Goal: Transaction & Acquisition: Purchase product/service

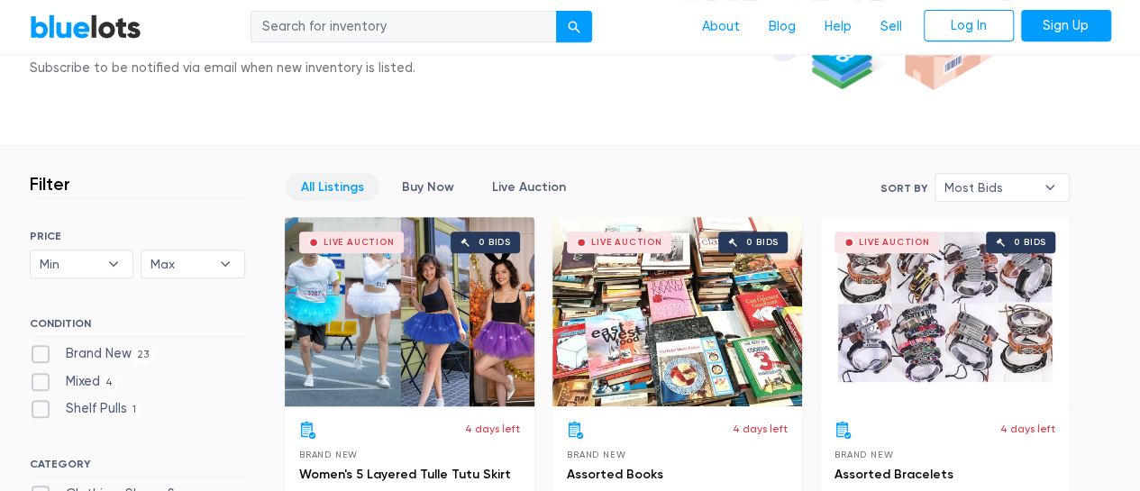
scroll to position [270, 0]
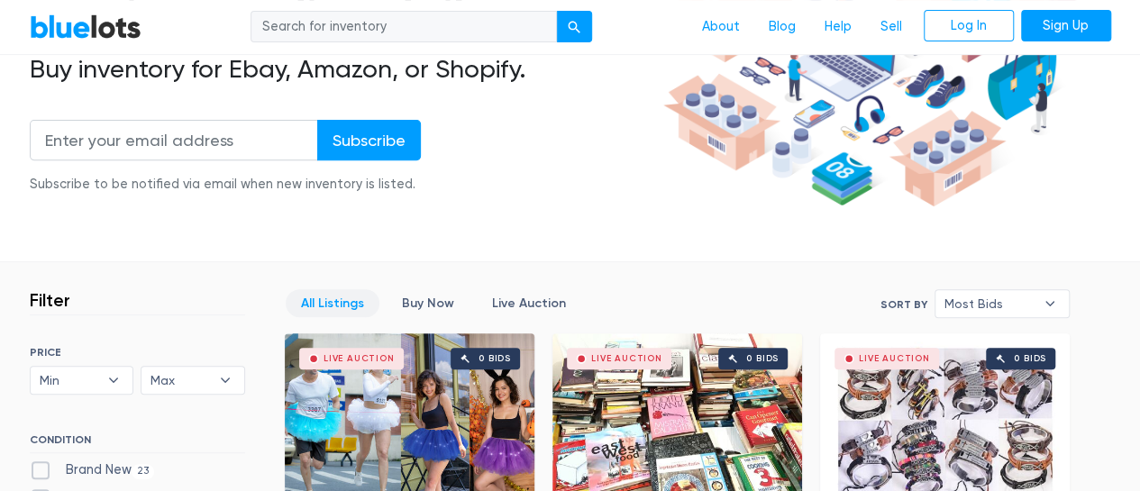
click at [420, 34] on input "search" at bounding box center [404, 27] width 307 height 32
type input "computer desks"
click at [582, 14] on button "submit" at bounding box center [574, 27] width 36 height 32
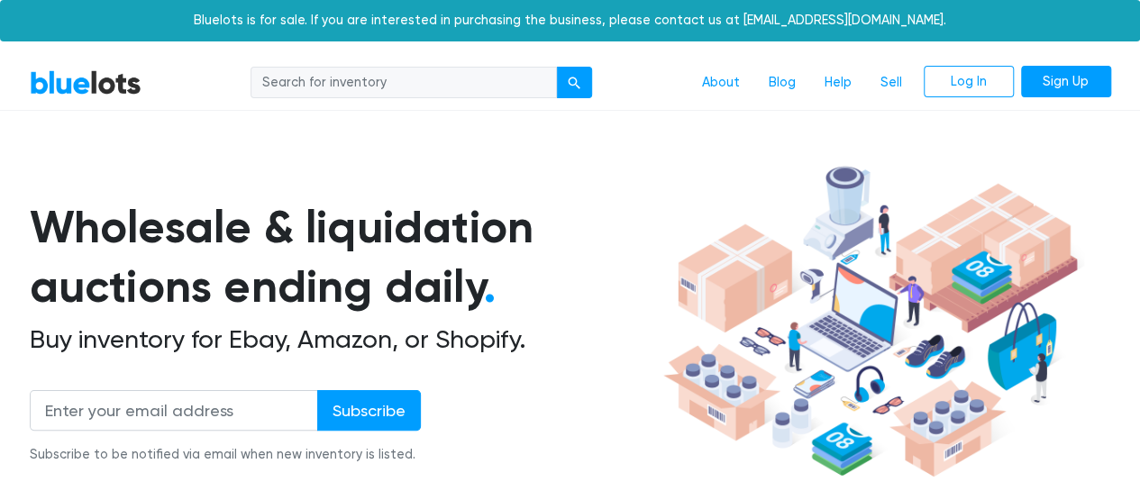
click at [408, 86] on input "search" at bounding box center [404, 83] width 307 height 32
drag, startPoint x: 404, startPoint y: 86, endPoint x: 40, endPoint y: 86, distance: 364.2
click at [45, 86] on div "BlueLots About Blog Help Sell Log In Sign Up" at bounding box center [570, 83] width 1109 height 34
type input "desk"
click at [572, 87] on div "submit" at bounding box center [574, 83] width 13 height 13
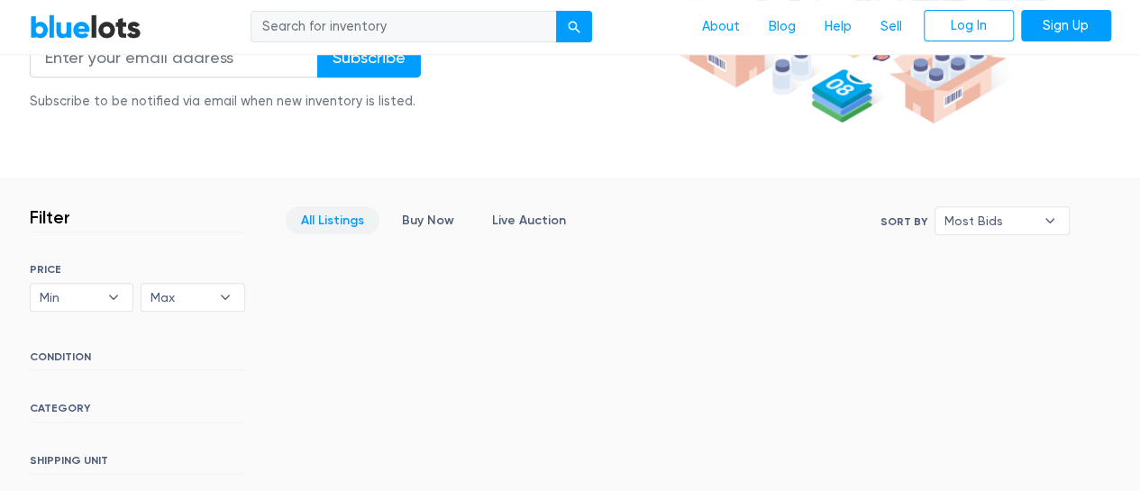
scroll to position [361, 0]
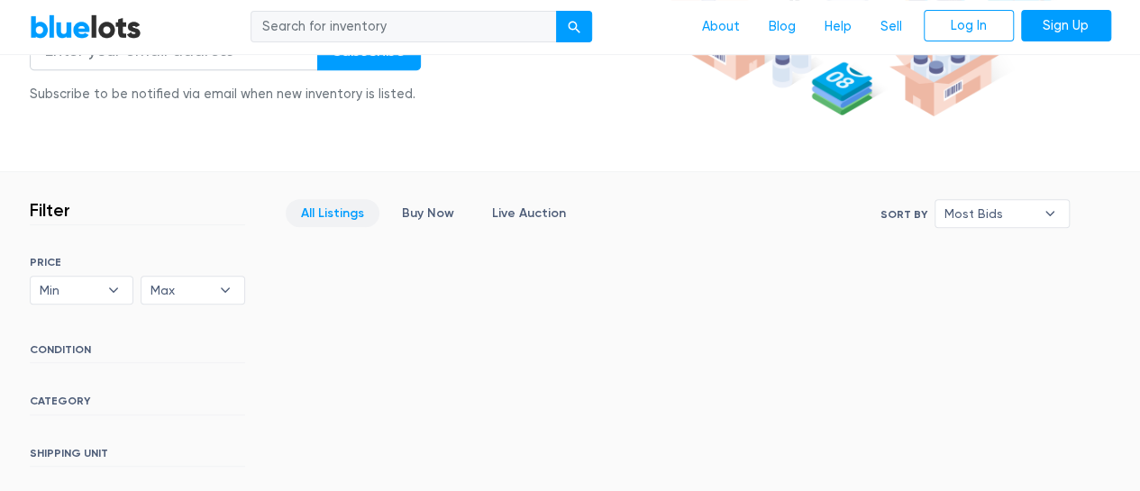
click at [321, 212] on link "All Listings" at bounding box center [333, 213] width 94 height 28
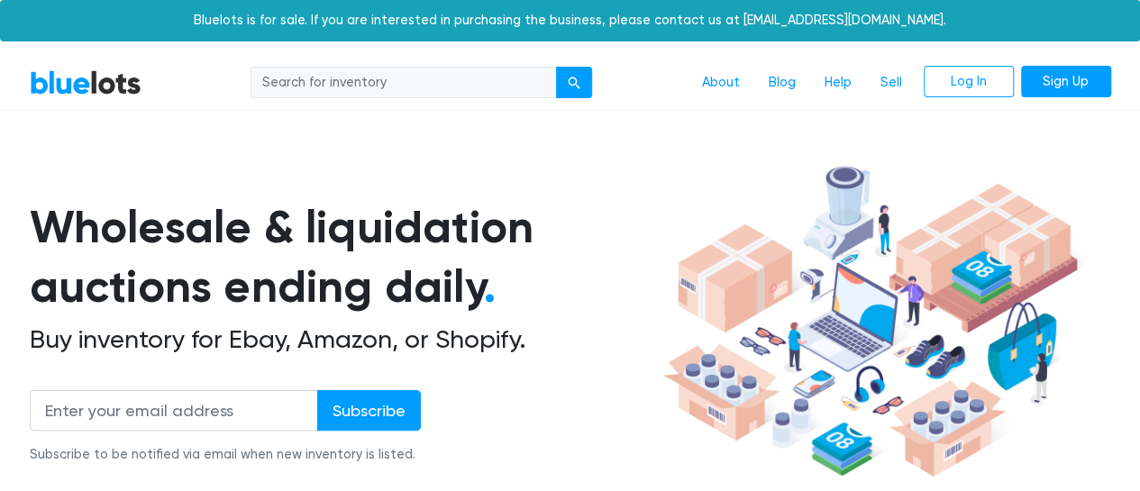
click at [63, 86] on link "BlueLots" at bounding box center [86, 82] width 112 height 26
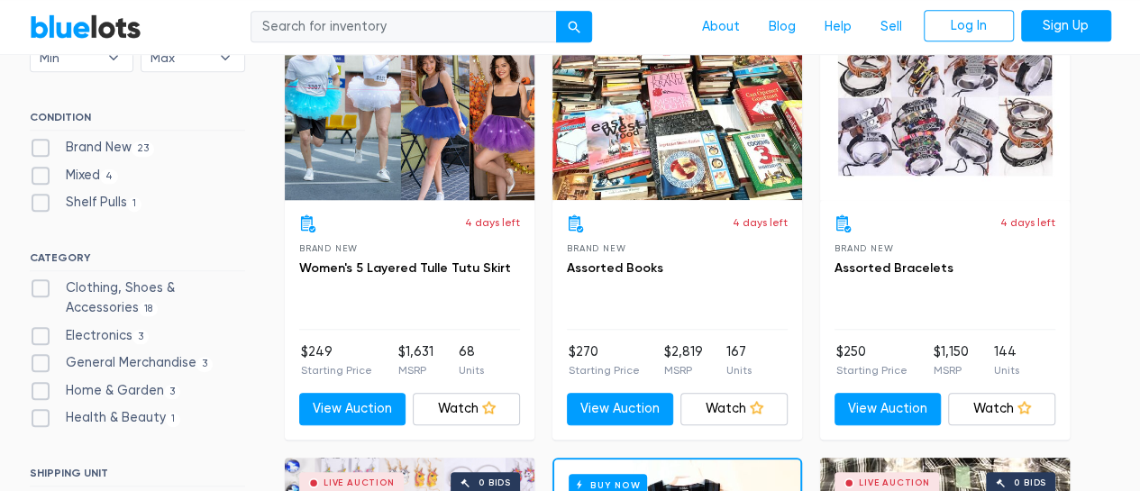
scroll to position [631, 0]
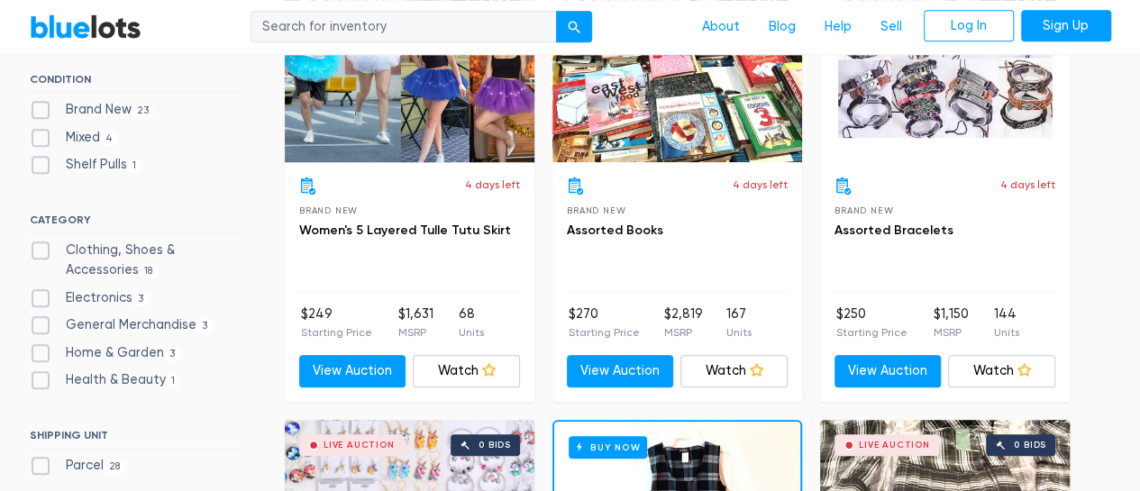
click at [105, 347] on label "Home & Garden 3" at bounding box center [105, 353] width 151 height 20
click at [41, 347] on Garden"] "Home & Garden 3" at bounding box center [36, 349] width 12 height 12
checkbox Garden"] "true"
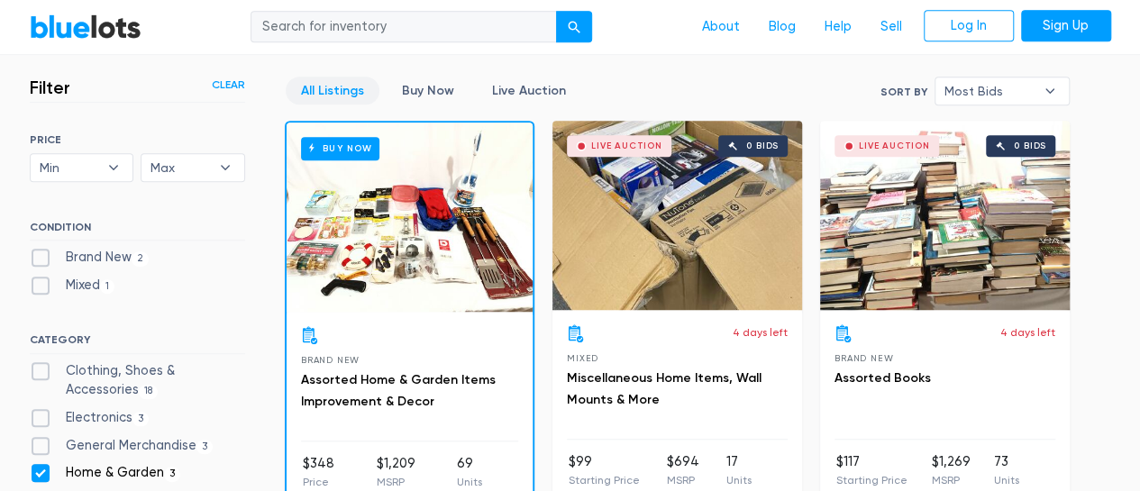
scroll to position [305, 0]
